Goal: Information Seeking & Learning: Learn about a topic

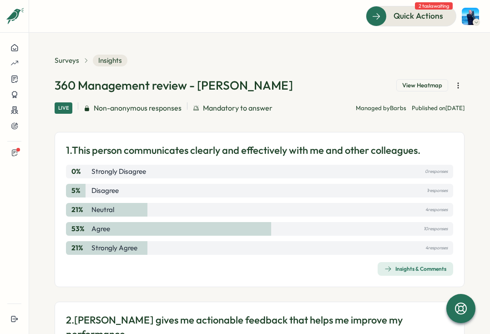
click at [415, 272] on div "Insights & Comments" at bounding box center [415, 268] width 62 height 7
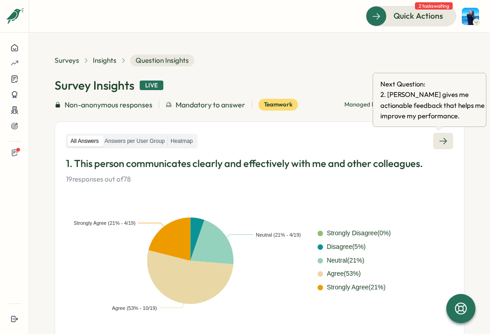
click at [446, 136] on link at bounding box center [443, 141] width 20 height 16
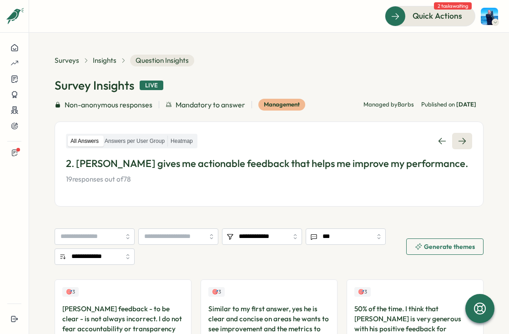
click at [459, 142] on icon at bounding box center [461, 141] width 7 height 6
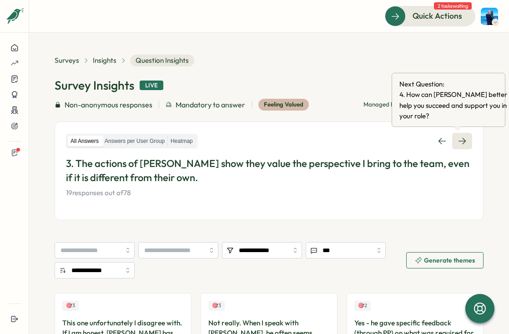
click at [458, 141] on icon at bounding box center [461, 141] width 7 height 6
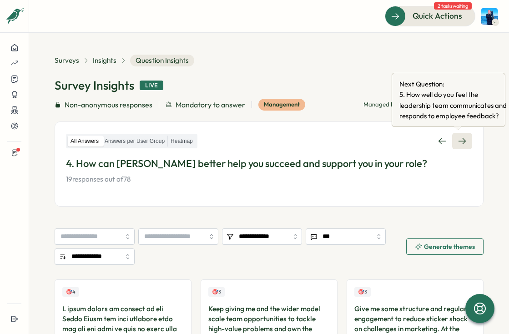
click at [459, 136] on icon at bounding box center [462, 140] width 9 height 9
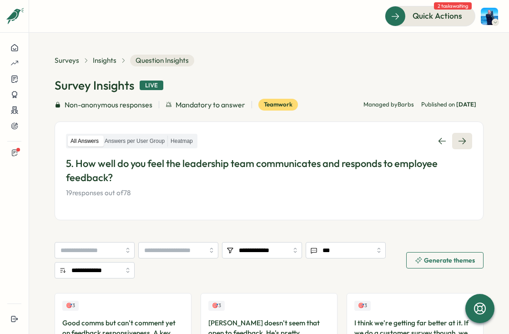
click at [460, 142] on icon at bounding box center [462, 140] width 9 height 9
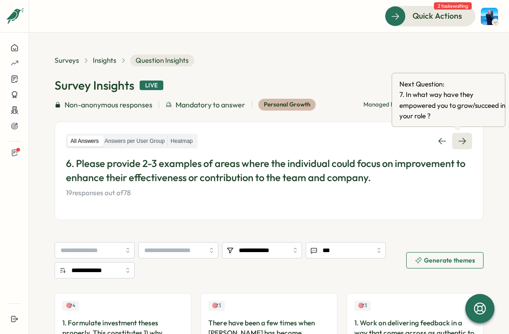
click at [458, 142] on icon at bounding box center [462, 140] width 9 height 9
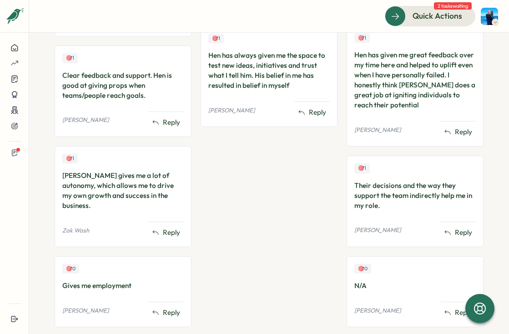
scroll to position [828, 0]
